Goal: Check status

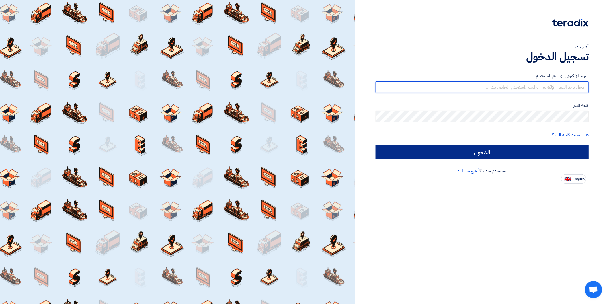
type input "[EMAIL_ADDRESS][DOMAIN_NAME]"
click at [547, 147] on input "الدخول" at bounding box center [481, 152] width 213 height 14
click at [498, 152] on input "الدخول" at bounding box center [481, 152] width 213 height 14
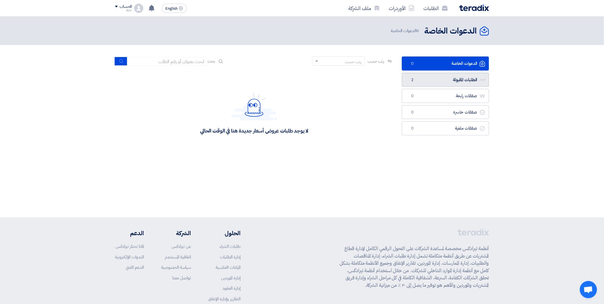
click at [457, 75] on link "الطلبات المقبولة الطلبات المقبولة 2" at bounding box center [445, 80] width 87 height 14
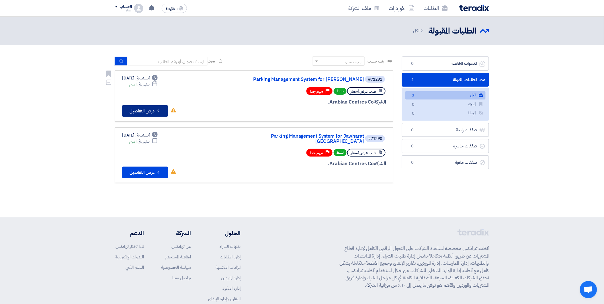
click at [141, 110] on button "Check details عرض التفاصيل" at bounding box center [145, 110] width 46 height 11
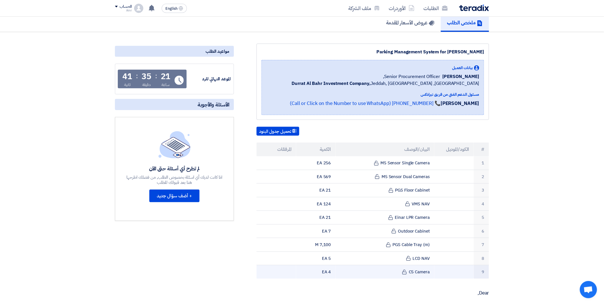
scroll to position [64, 0]
